Goal: Task Accomplishment & Management: Use online tool/utility

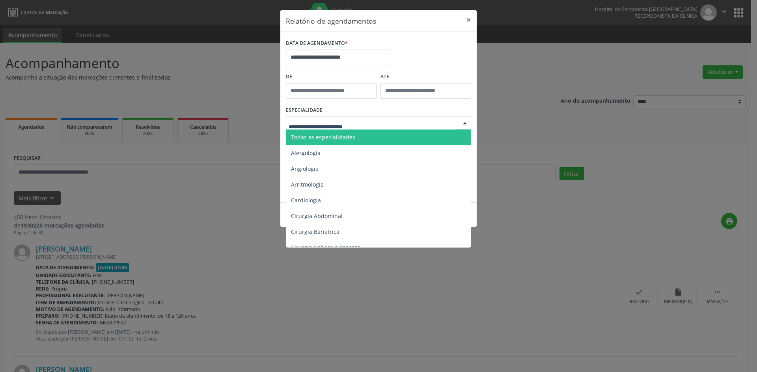
click at [359, 138] on span "Todas as especialidades" at bounding box center [379, 138] width 186 height 16
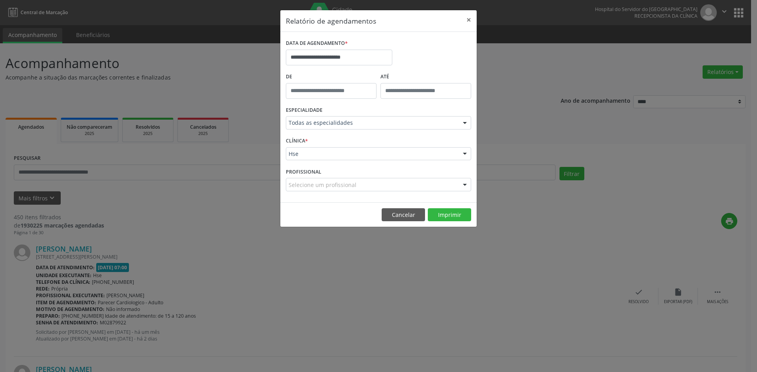
click at [466, 186] on div at bounding box center [465, 185] width 12 height 13
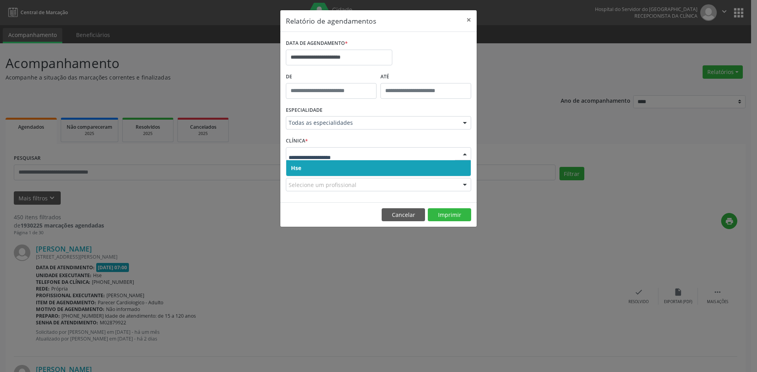
click at [403, 169] on span "Hse" at bounding box center [378, 168] width 184 height 16
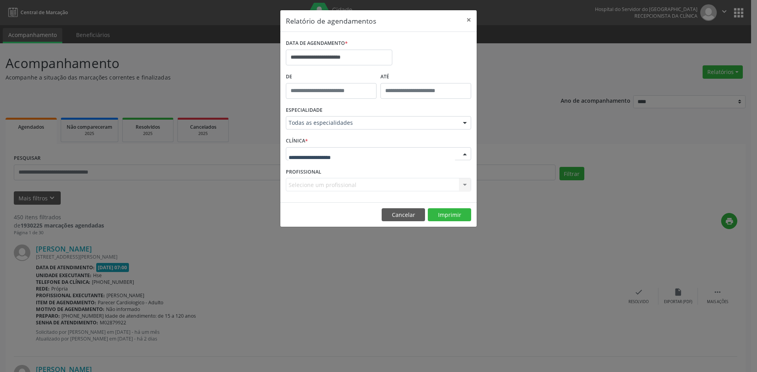
click at [404, 157] on div at bounding box center [378, 153] width 185 height 13
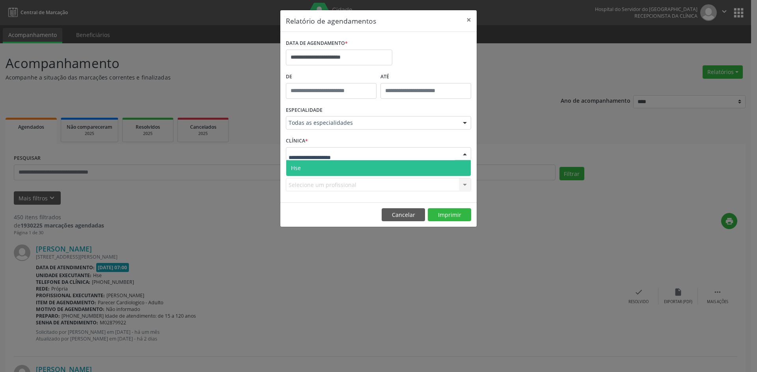
click at [404, 169] on span "Hse" at bounding box center [378, 168] width 184 height 16
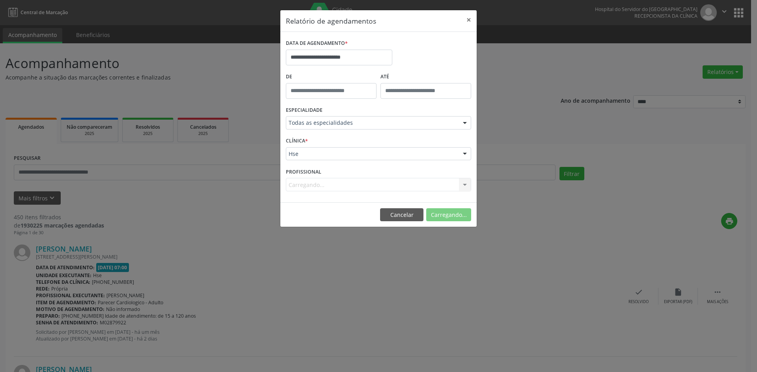
click at [396, 186] on div "Carregando... Nenhum resultado encontrado para: " " Não há nenhuma opção para s…" at bounding box center [378, 184] width 185 height 13
click at [406, 184] on div "Selecione um profissional" at bounding box center [378, 184] width 185 height 13
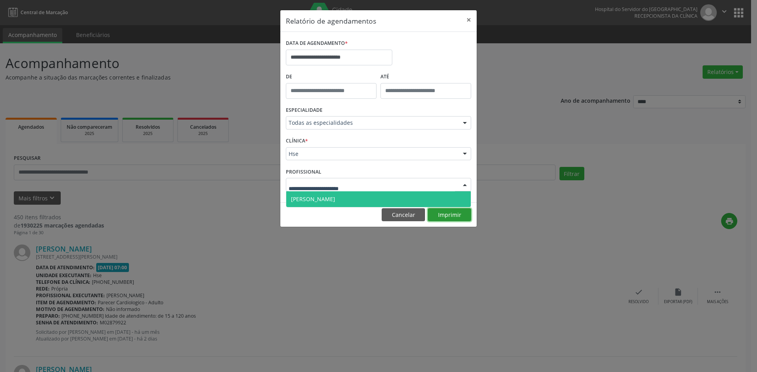
click at [454, 216] on div "**********" at bounding box center [378, 119] width 197 height 218
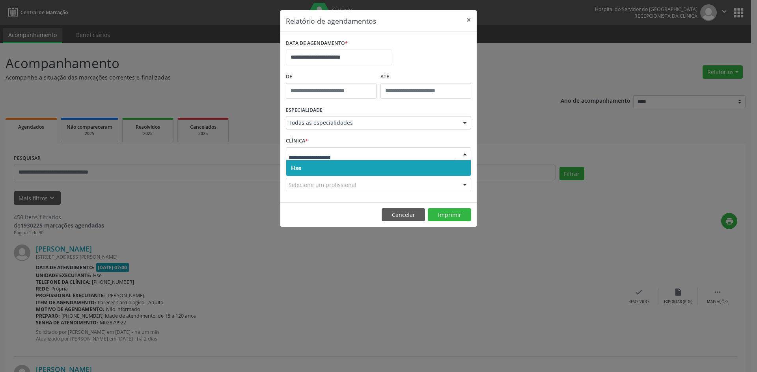
click at [443, 169] on span "Hse" at bounding box center [378, 168] width 184 height 16
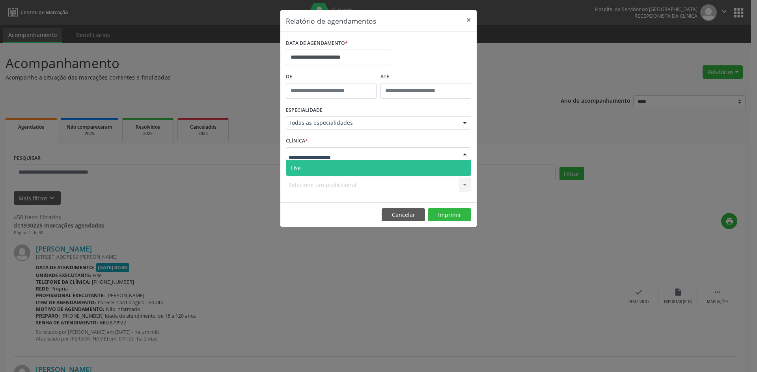
click at [438, 153] on div at bounding box center [378, 153] width 185 height 13
click at [437, 167] on span "Hse" at bounding box center [378, 168] width 184 height 16
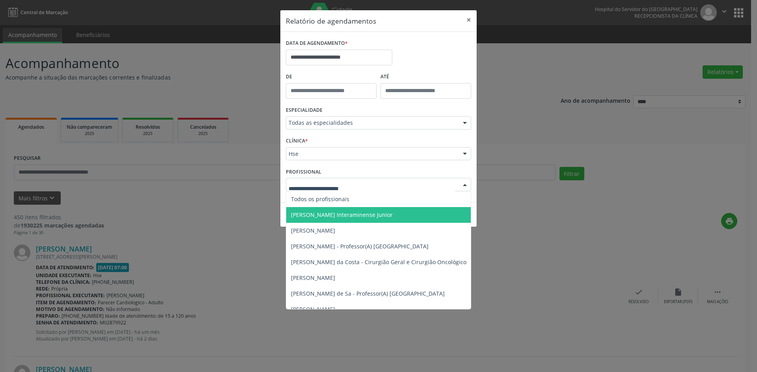
click at [463, 184] on div at bounding box center [465, 185] width 12 height 13
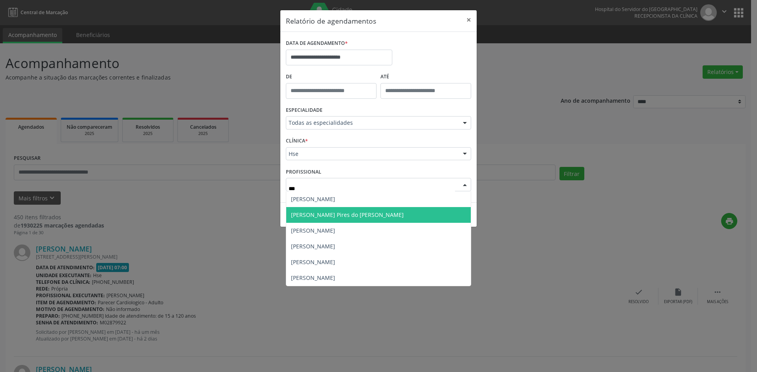
type input "****"
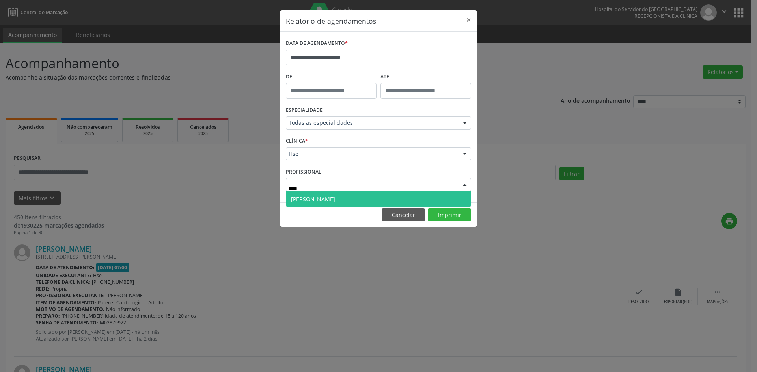
click at [335, 197] on span "[PERSON_NAME]" at bounding box center [313, 198] width 44 height 7
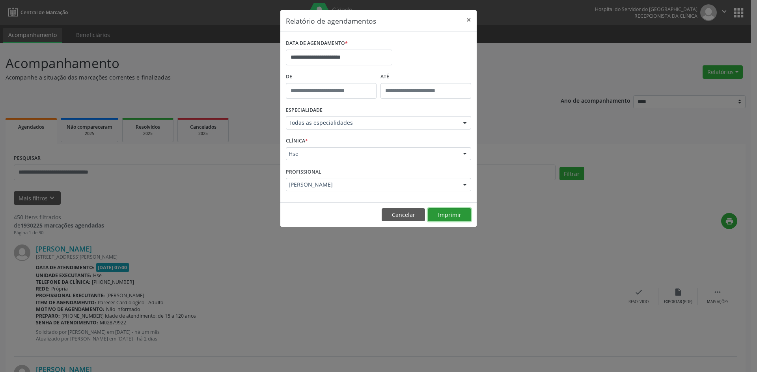
click at [454, 217] on button "Imprimir" at bounding box center [449, 214] width 43 height 13
click at [368, 54] on input "**********" at bounding box center [339, 58] width 106 height 16
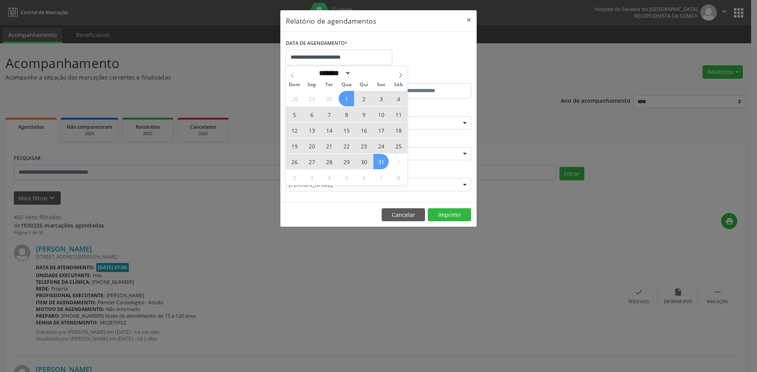
click at [290, 75] on icon at bounding box center [293, 76] width 6 height 6
select select "*"
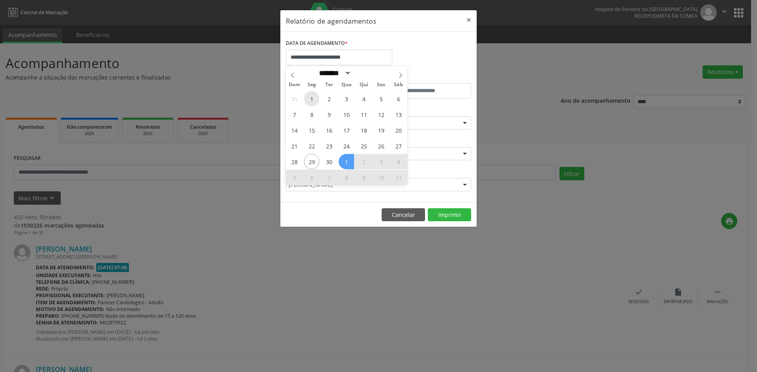
click at [314, 97] on span "1" at bounding box center [311, 98] width 15 height 15
type input "**********"
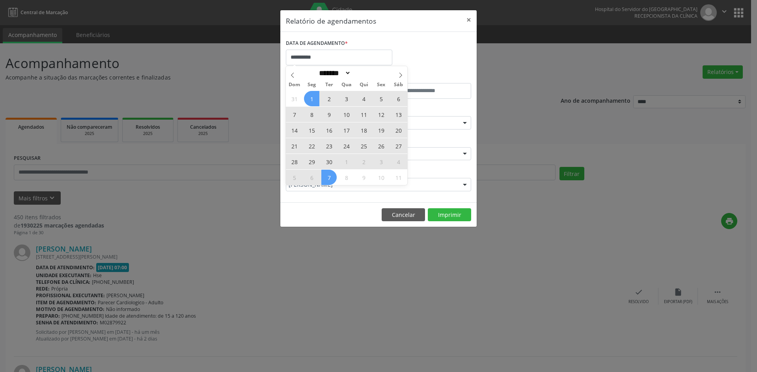
drag, startPoint x: 314, startPoint y: 97, endPoint x: 331, endPoint y: 169, distance: 73.7
click at [331, 171] on div "31 1 2 3 4 5 6 7 8 9 10 11 12 13 14 15 16 17 18 19 20 21 22 23 24 25 26 27 28 2…" at bounding box center [346, 138] width 121 height 95
click at [332, 167] on span "30" at bounding box center [328, 161] width 15 height 15
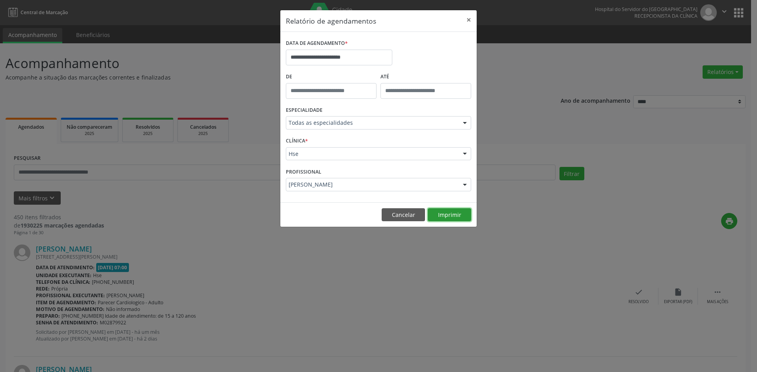
click at [450, 216] on button "Imprimir" at bounding box center [449, 214] width 43 height 13
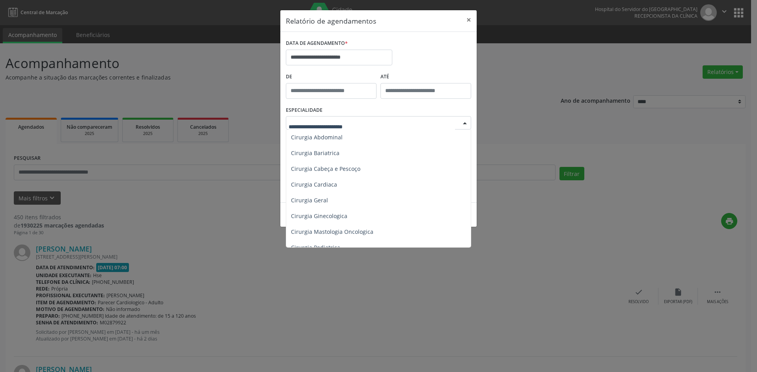
scroll to position [118, 0]
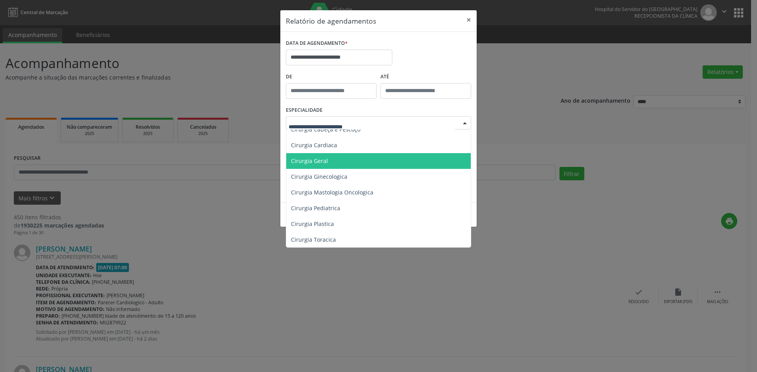
click at [339, 159] on span "Cirurgia Geral" at bounding box center [379, 161] width 186 height 16
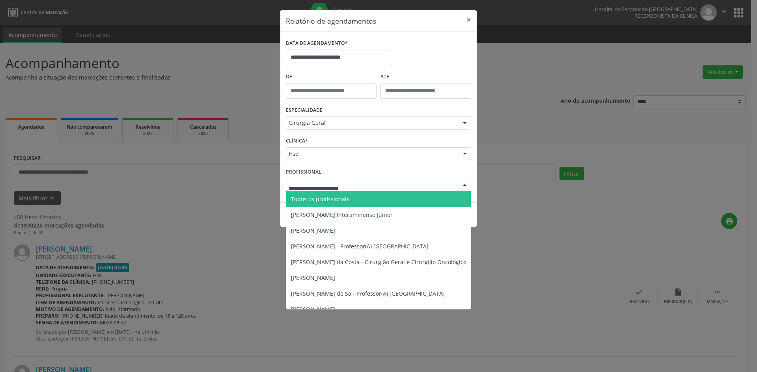
click at [465, 184] on div at bounding box center [465, 185] width 12 height 13
click at [418, 197] on span "Todos os profissionais" at bounding box center [418, 200] width 265 height 16
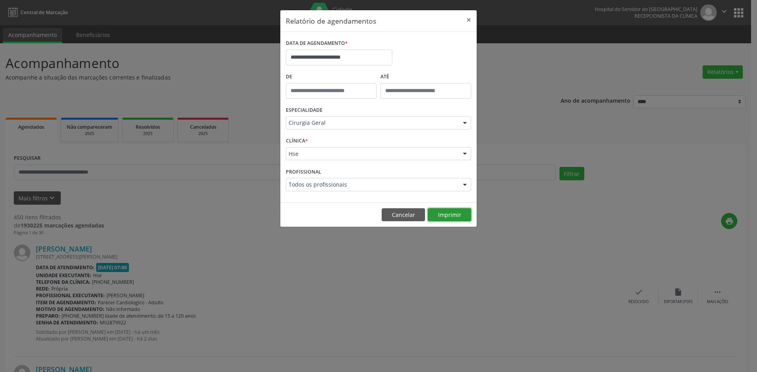
click at [445, 215] on button "Imprimir" at bounding box center [449, 214] width 43 height 13
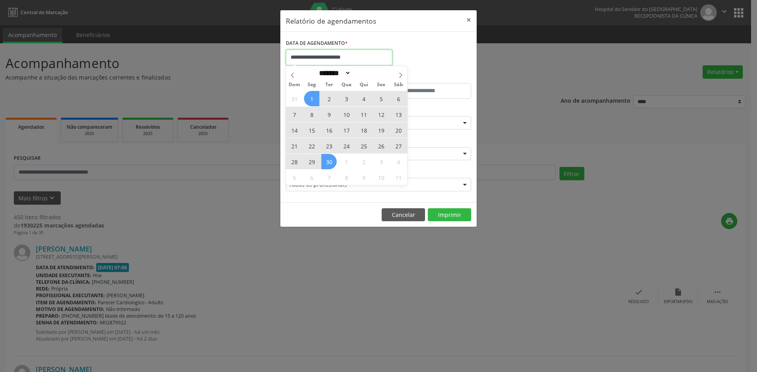
click at [352, 57] on input "**********" at bounding box center [339, 58] width 106 height 16
click at [401, 75] on icon at bounding box center [401, 76] width 6 height 6
select select "*"
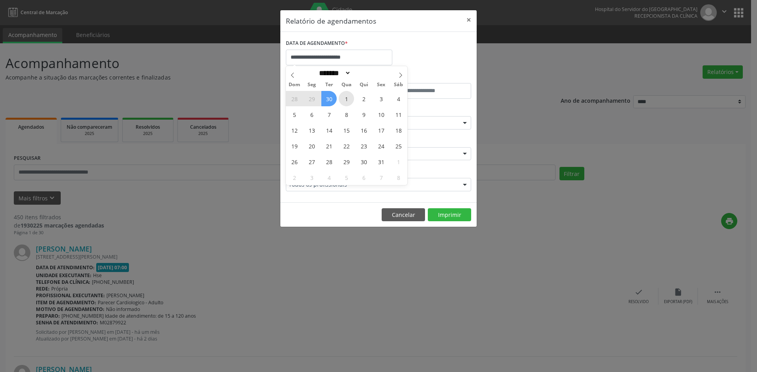
click at [349, 99] on span "1" at bounding box center [346, 98] width 15 height 15
type input "**********"
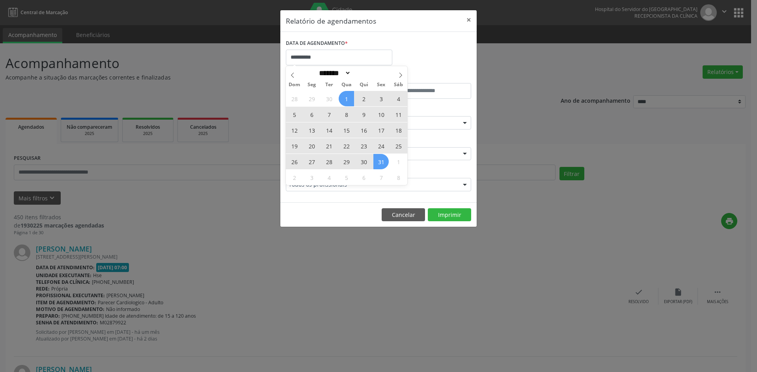
drag, startPoint x: 349, startPoint y: 99, endPoint x: 380, endPoint y: 159, distance: 68.4
click at [380, 159] on div "28 29 30 1 2 3 4 5 6 7 8 9 10 11 12 13 14 15 16 17 18 19 20 21 22 23 24 25 26 2…" at bounding box center [346, 138] width 121 height 95
click at [380, 159] on span "31" at bounding box center [380, 161] width 15 height 15
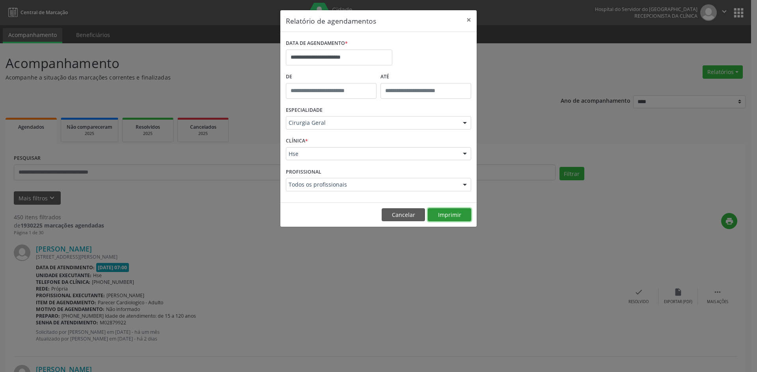
click at [447, 213] on button "Imprimir" at bounding box center [449, 214] width 43 height 13
